Goal: Navigation & Orientation: Find specific page/section

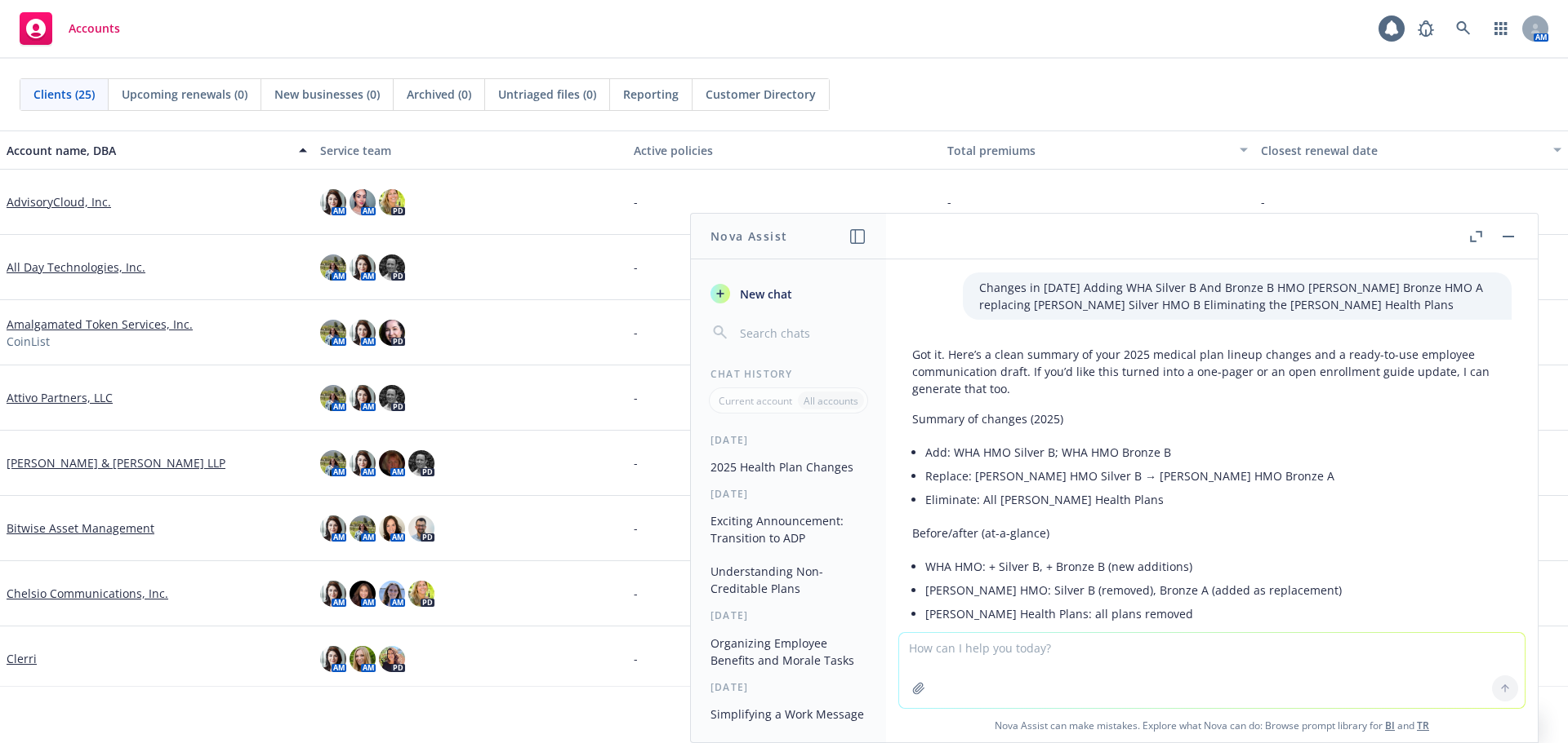
scroll to position [346, 0]
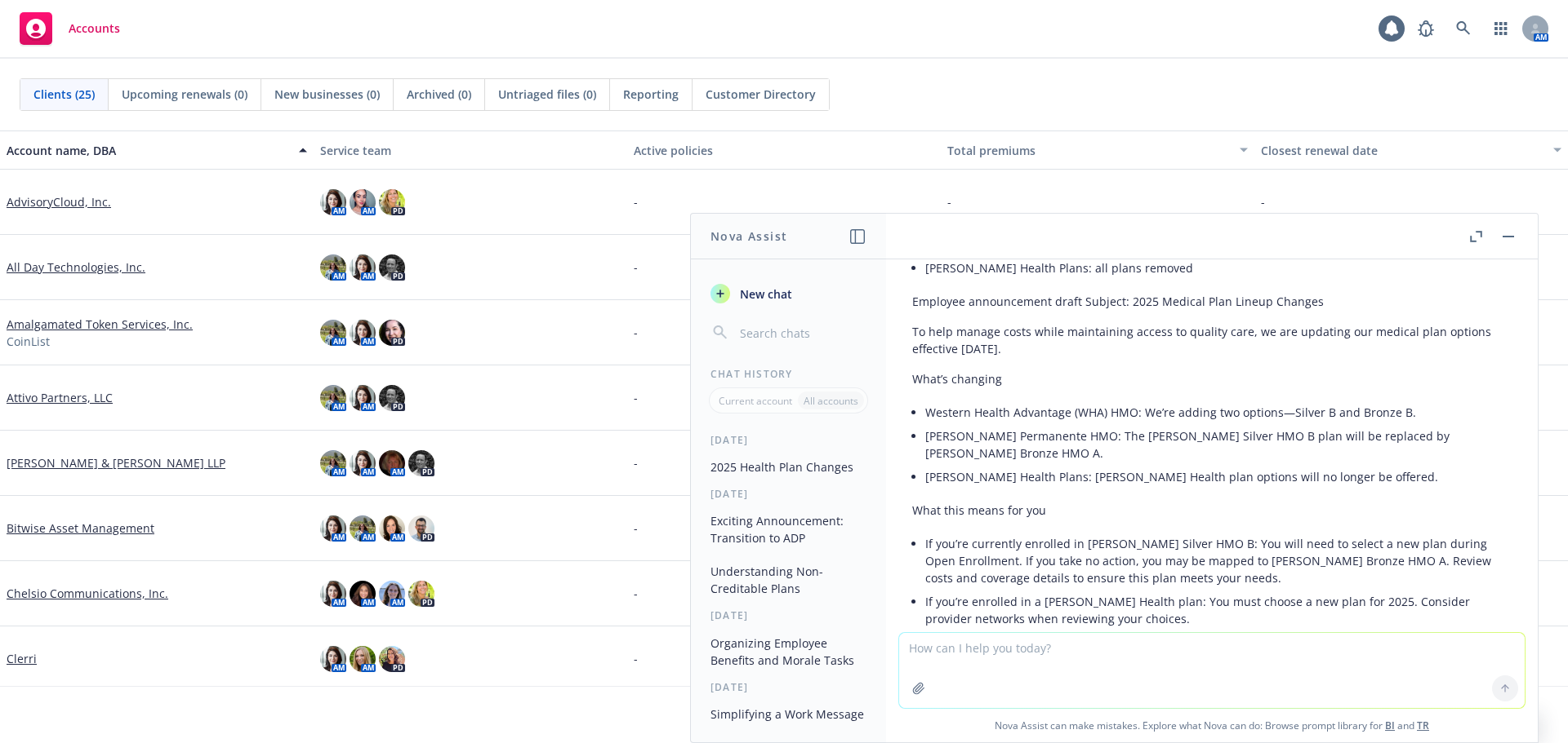
click at [1509, 232] on button "button" at bounding box center [1508, 236] width 19 height 19
